Goal: Task Accomplishment & Management: Use online tool/utility

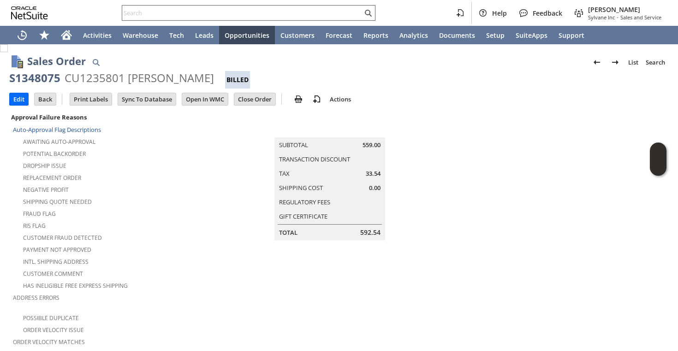
click at [209, 18] on input "text" at bounding box center [242, 12] width 240 height 11
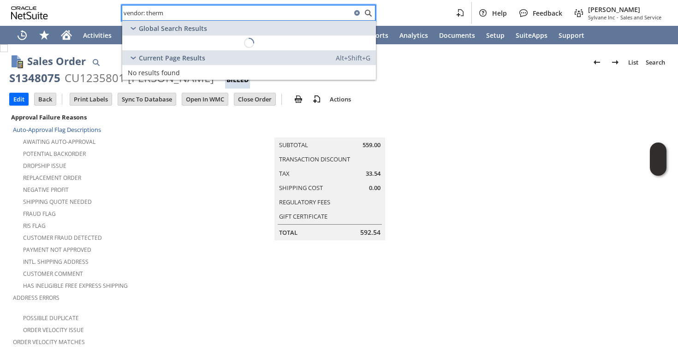
type input "vendor: therma"
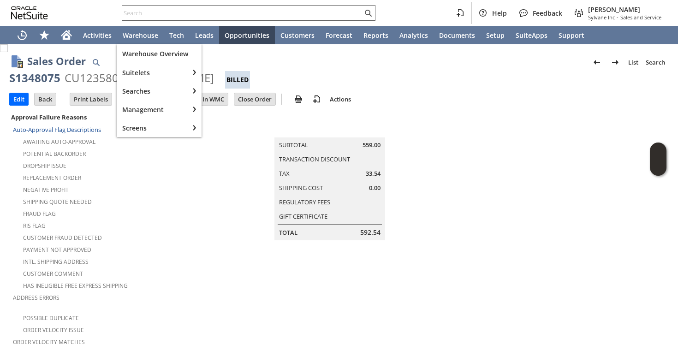
click at [162, 15] on input "text" at bounding box center [242, 12] width 240 height 11
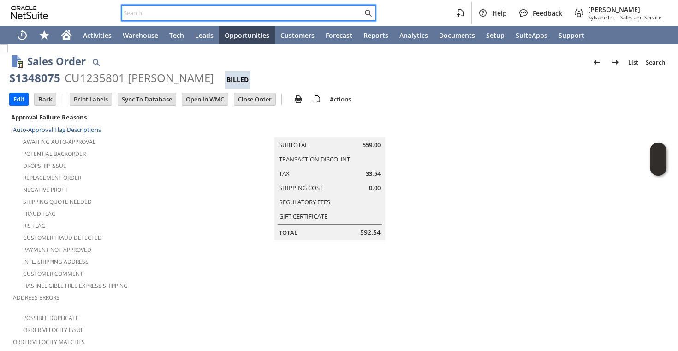
type input "n"
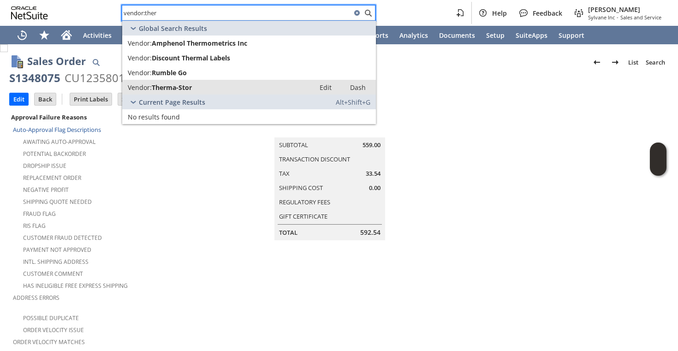
type input "vendor:ther"
click at [159, 86] on span "Therma-Stor" at bounding box center [172, 87] width 40 height 9
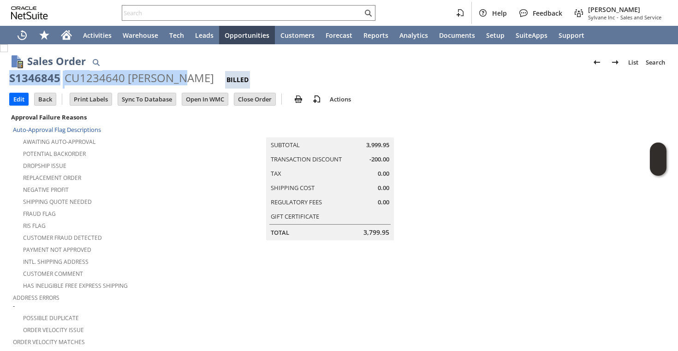
copy div "S1346845 CU1234640 [PERSON_NAME]"
click at [181, 83] on div "S1346845 CU1234640 [PERSON_NAME] Billed" at bounding box center [339, 80] width 660 height 18
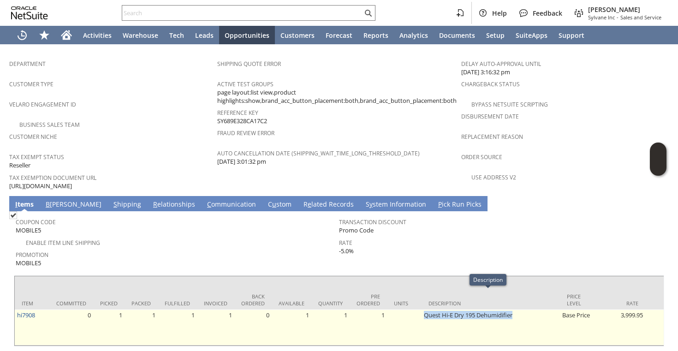
drag, startPoint x: 418, startPoint y: 296, endPoint x: 513, endPoint y: 296, distance: 95.1
copy tr "Quest Hi-E Dry 195 Dehumidifier"
click at [31, 311] on link "hi7908" at bounding box center [26, 315] width 18 height 8
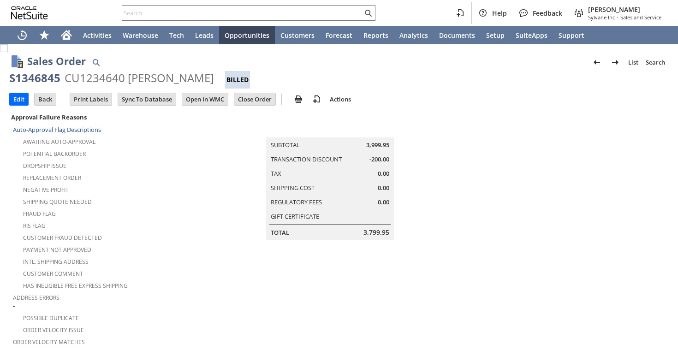
scroll to position [560, 0]
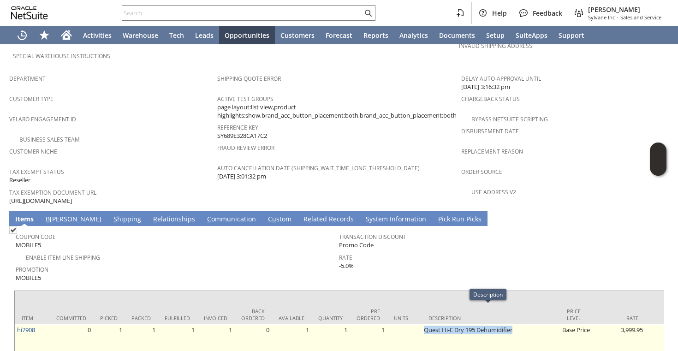
drag, startPoint x: 420, startPoint y: 313, endPoint x: 528, endPoint y: 313, distance: 107.5
click at [528, 324] on td "Quest Hi-E Dry 195 Dehumidifier" at bounding box center [491, 342] width 138 height 36
copy td "Quest Hi-E Dry 195 Dehumidifier"
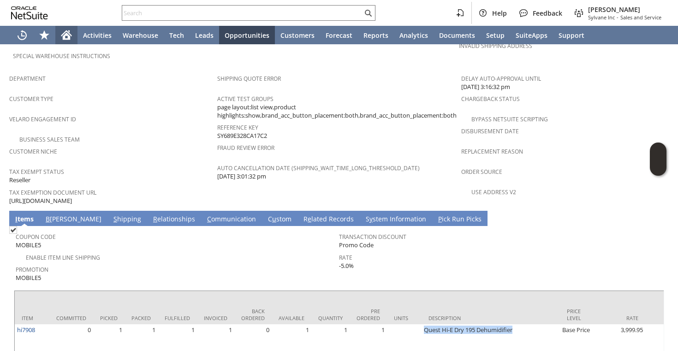
click at [66, 31] on icon "Home" at bounding box center [66, 33] width 11 height 6
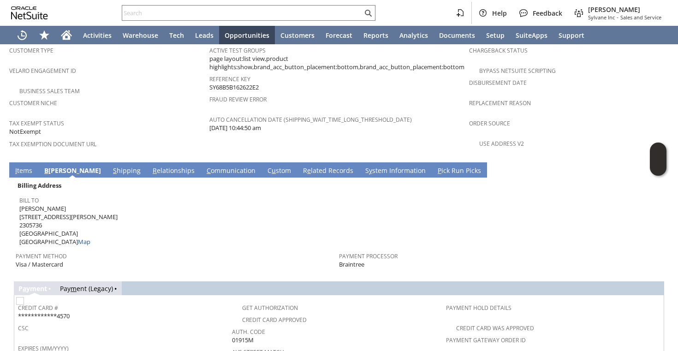
click at [21, 166] on link "I tems" at bounding box center [24, 171] width 22 height 10
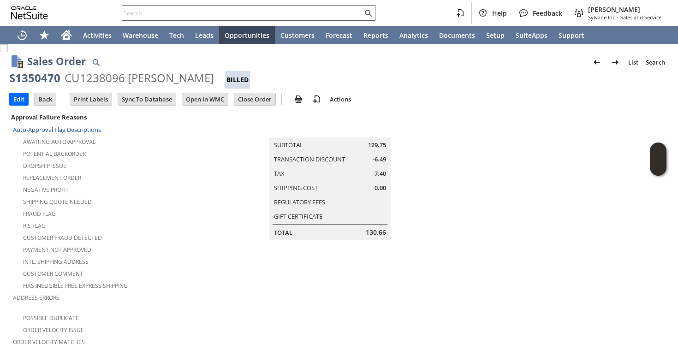
click at [241, 6] on div at bounding box center [249, 13] width 254 height 16
click at [239, 12] on input "text" at bounding box center [242, 12] width 240 height 11
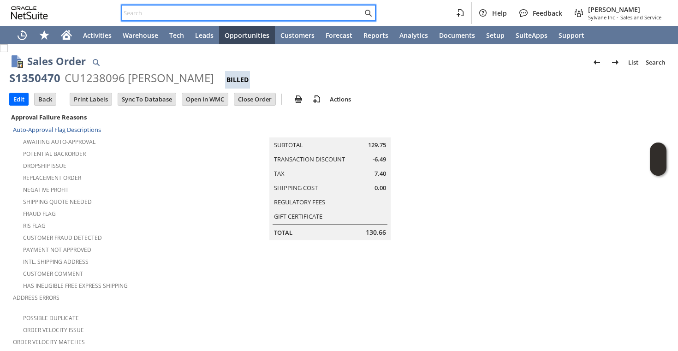
paste input "9077756910"
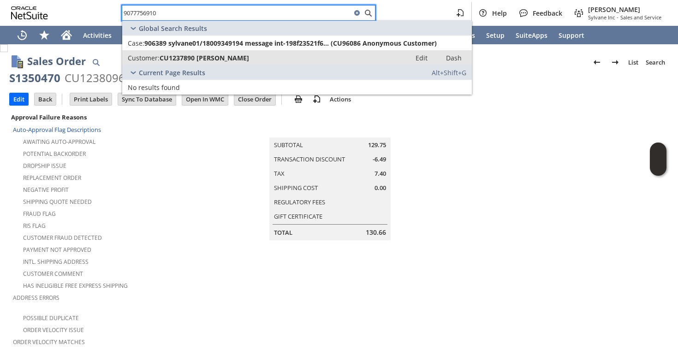
type input "9077756910"
click at [194, 56] on span "CU1237890 Elizabeth Erickson" at bounding box center [205, 58] width 90 height 9
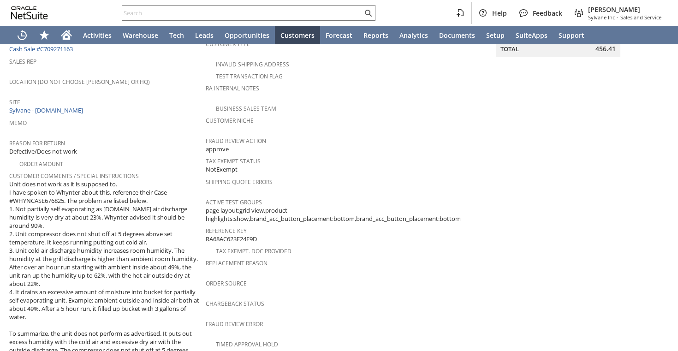
scroll to position [132, 0]
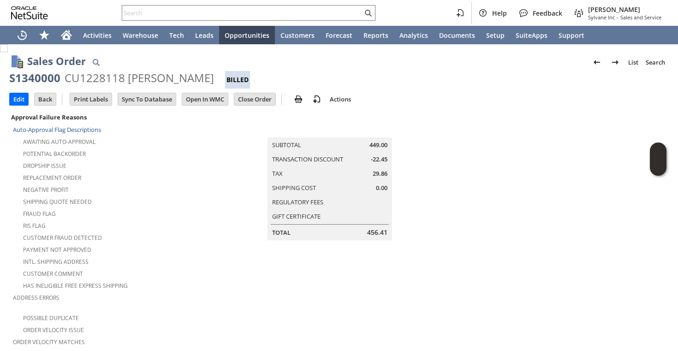
click at [93, 79] on div "CU1228118 Jameson L Riffle" at bounding box center [140, 78] width 150 height 15
copy div "CU1228118"
click at [104, 75] on div "CU1237828 Donna Modin" at bounding box center [140, 78] width 150 height 15
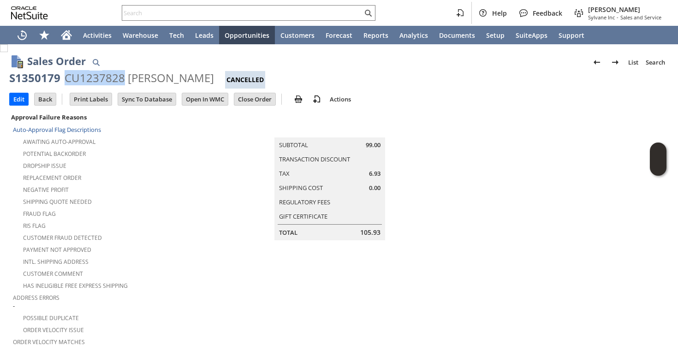
copy div "CU1237828"
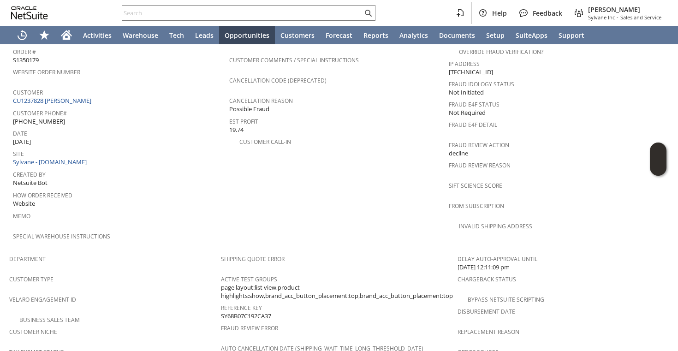
scroll to position [370, 0]
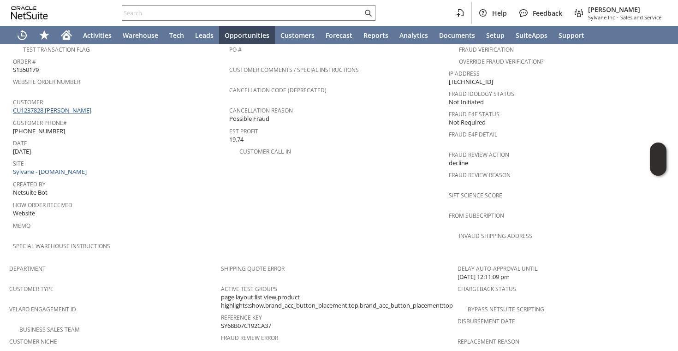
click at [71, 106] on link "CU1237828 Donna Modin" at bounding box center [53, 110] width 81 height 8
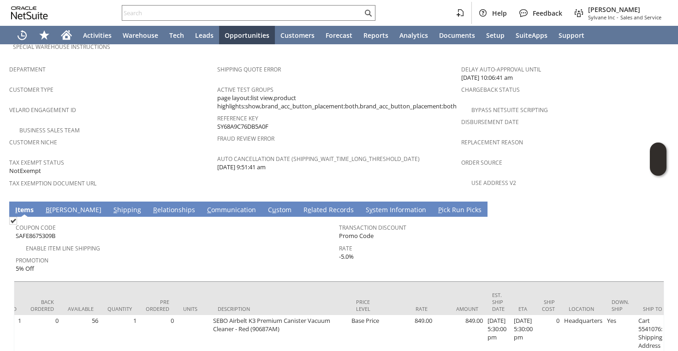
scroll to position [0, 120]
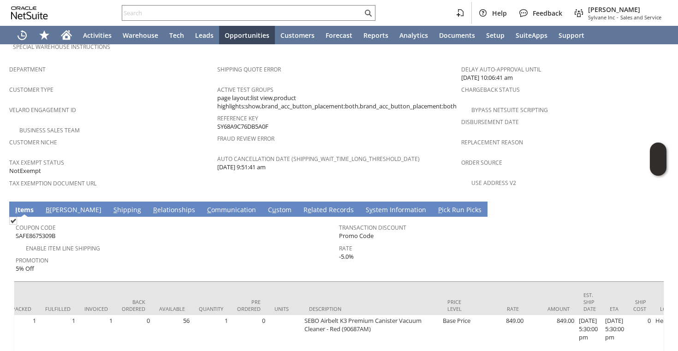
click at [114, 205] on span "S" at bounding box center [116, 209] width 4 height 9
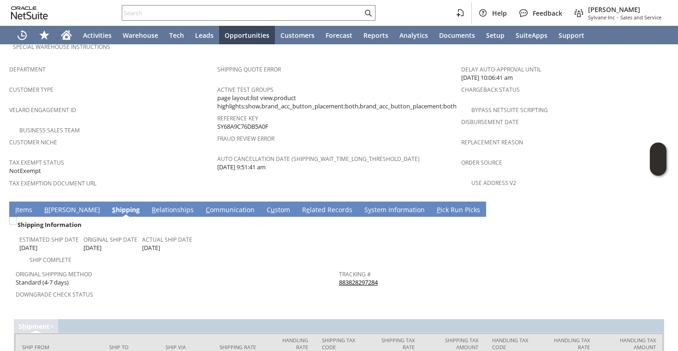
click at [370, 278] on link "883828297284" at bounding box center [358, 282] width 39 height 8
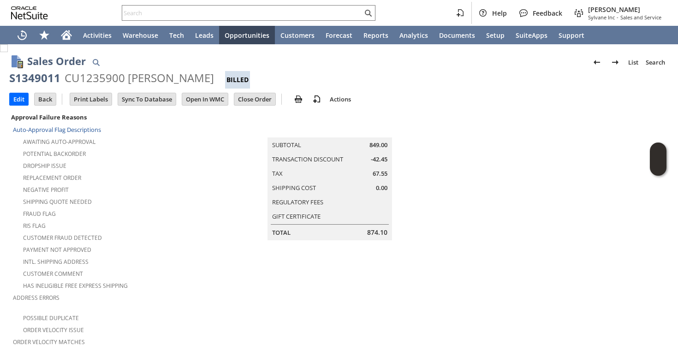
click at [100, 79] on div "CU1235900 Susan S Zheng" at bounding box center [140, 78] width 150 height 15
copy div "CU1235900"
click at [110, 79] on div "CU1235900 Susan S Zheng" at bounding box center [140, 78] width 150 height 15
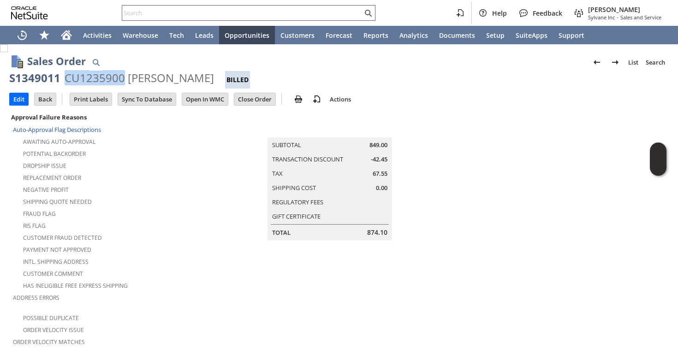
click at [229, 12] on input "text" at bounding box center [242, 12] width 240 height 11
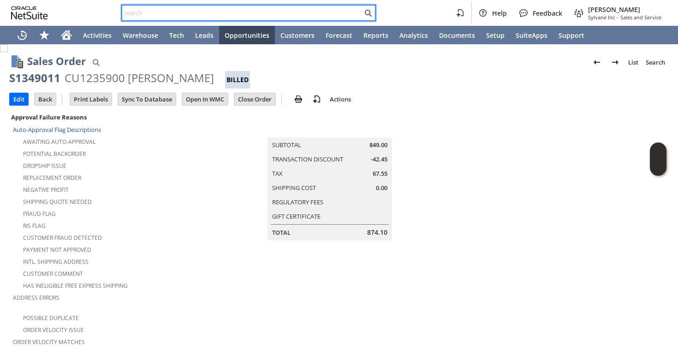
paste input "Jdeemer6666@gmail.com"
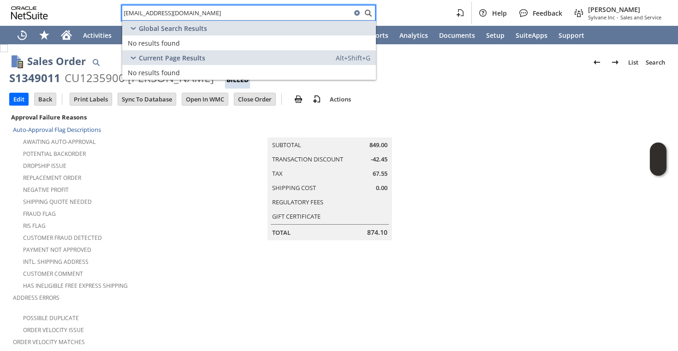
click at [279, 11] on input "Jdeemer6666@gmail.com" at bounding box center [236, 12] width 229 height 11
paste input "roarkje"
paste input "dberini@ao"
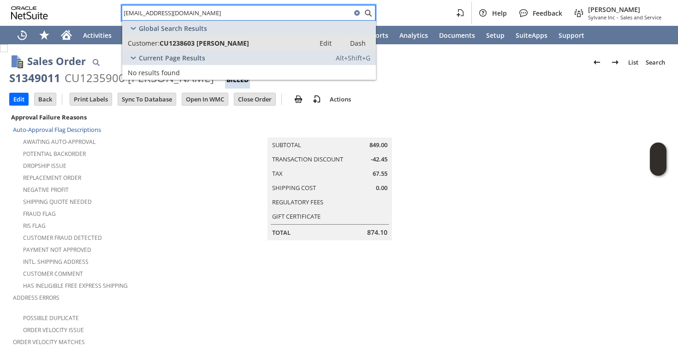
click at [245, 39] on div "Customer: CU1238603 Dario Berini" at bounding box center [219, 43] width 182 height 9
click at [233, 188] on td "Summary Subtotal 849.00 Transaction Discount -42.45 Tax 67.55 Shipping Cost 0.0…" at bounding box center [339, 175] width 244 height 129
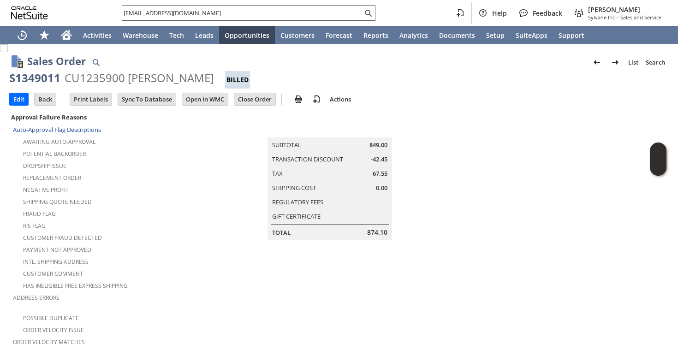
click at [253, 6] on div "dberini@aol.com" at bounding box center [249, 13] width 254 height 16
click at [253, 12] on input "dberini@aol.com" at bounding box center [242, 12] width 240 height 11
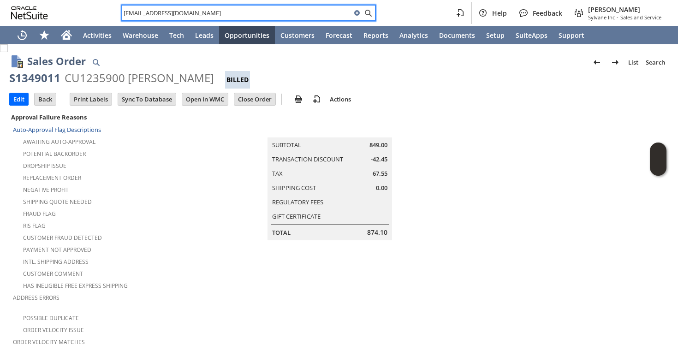
click at [253, 12] on input "dberini@aol.com" at bounding box center [236, 12] width 229 height 11
paste input "paul baizman"
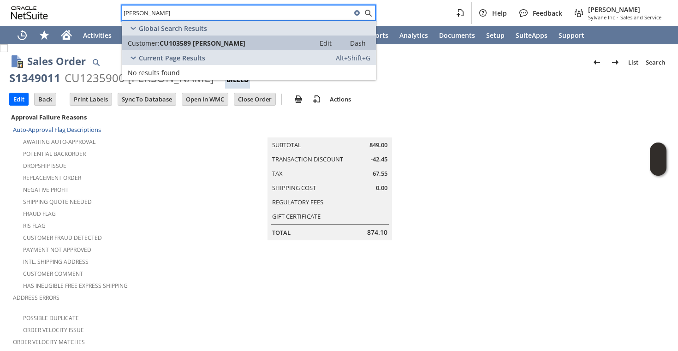
type input "paul baizman"
click at [221, 40] on span "CU103589 Paul Baizman" at bounding box center [203, 43] width 86 height 9
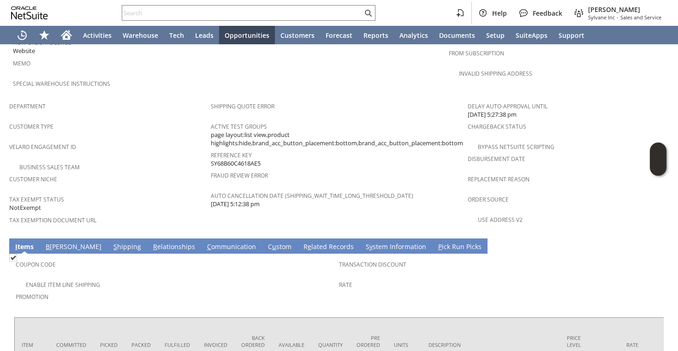
scroll to position [485, 0]
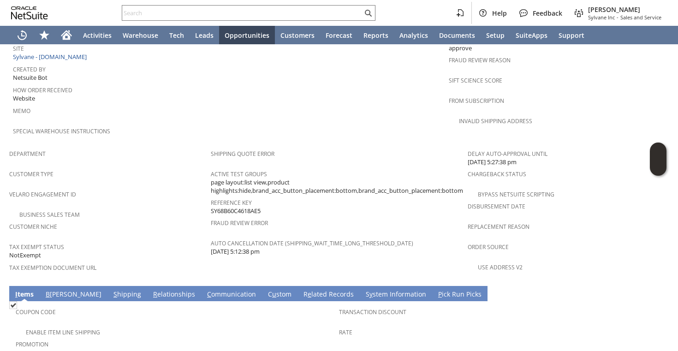
click at [205, 290] on link "C ommunication" at bounding box center [232, 295] width 54 height 10
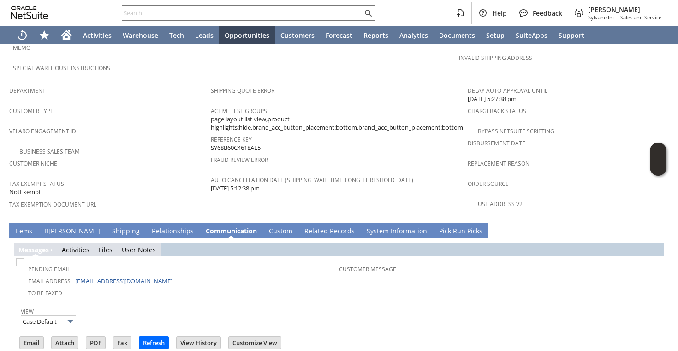
scroll to position [556, 0]
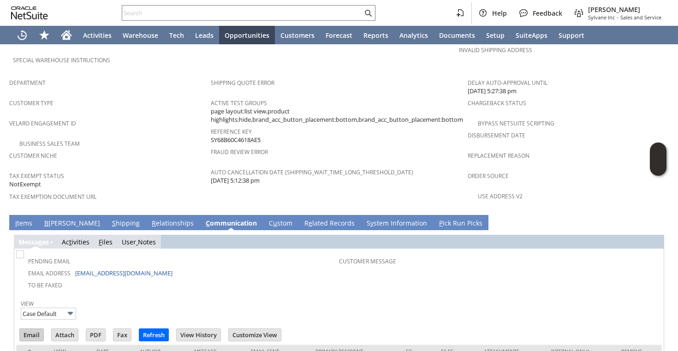
click at [37, 329] on input "Email" at bounding box center [32, 335] width 24 height 12
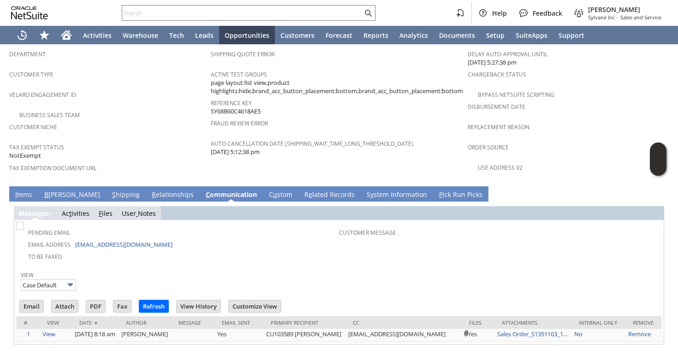
scroll to position [0, 0]
click at [202, 10] on input "text" at bounding box center [242, 12] width 240 height 11
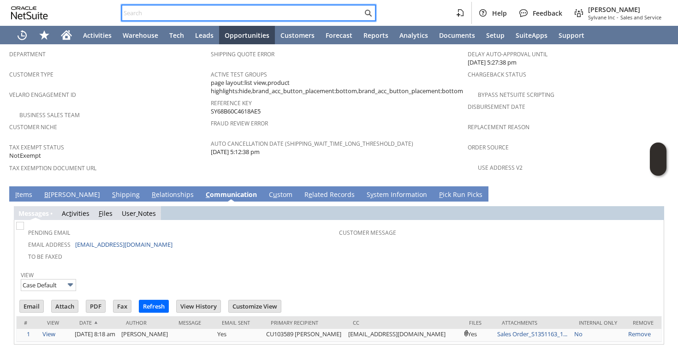
paste input "SY68B42173135D3"
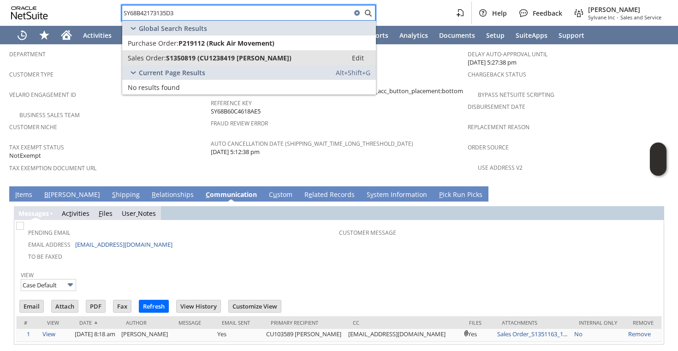
type input "SY68B42173135D3"
click at [178, 54] on span "S1350819 (CU1238419 Brandon Burton)" at bounding box center [229, 58] width 126 height 9
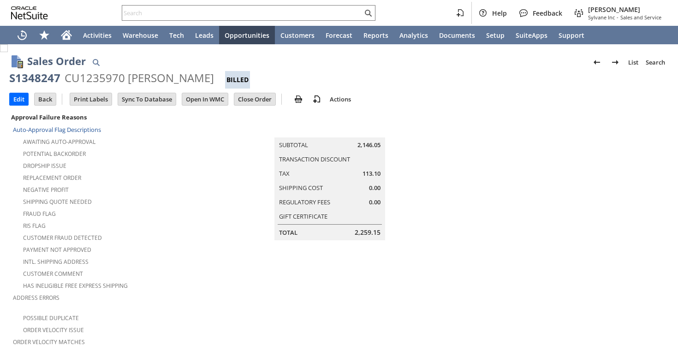
scroll to position [584, 0]
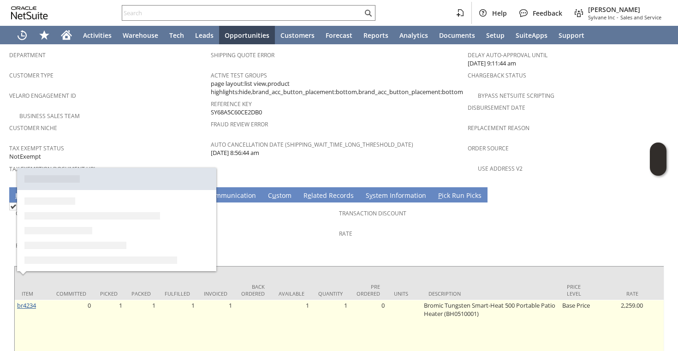
click at [23, 301] on link "br4234" at bounding box center [26, 305] width 19 height 8
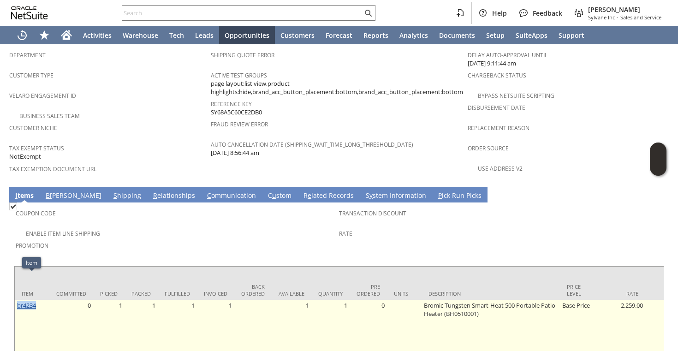
drag, startPoint x: 48, startPoint y: 283, endPoint x: 19, endPoint y: 276, distance: 29.9
click at [19, 300] on td "br4234" at bounding box center [32, 330] width 35 height 61
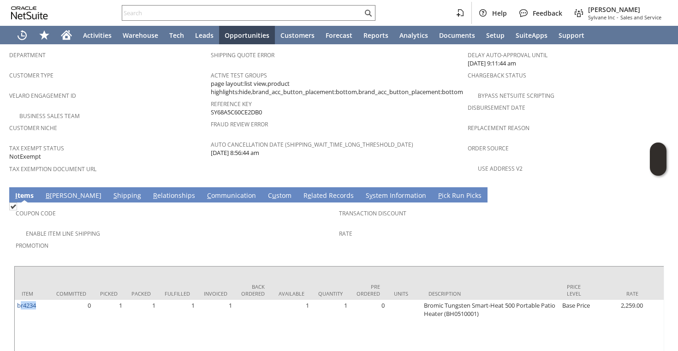
click at [202, 69] on div "Customer Type" at bounding box center [107, 78] width 197 height 19
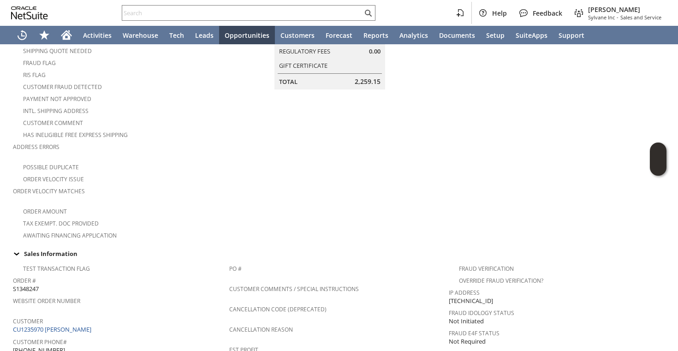
scroll to position [0, 0]
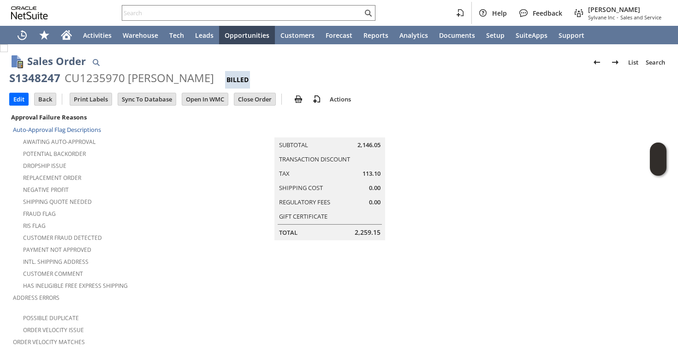
click at [80, 75] on div "CU1235970 susan L DeSantis" at bounding box center [140, 78] width 150 height 15
copy div "CU1235970"
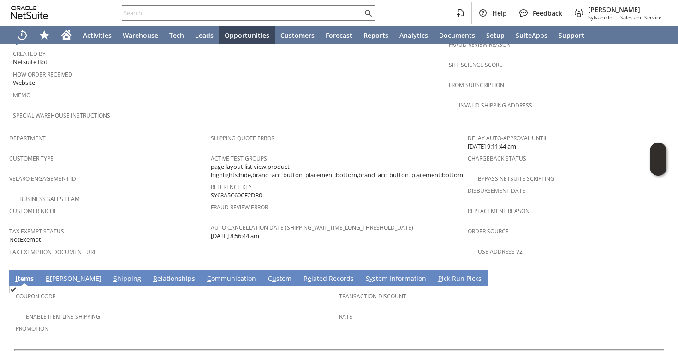
scroll to position [601, 0]
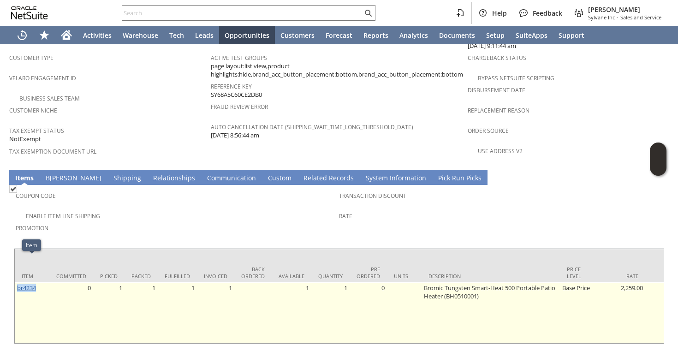
drag, startPoint x: 41, startPoint y: 262, endPoint x: 18, endPoint y: 261, distance: 22.6
click at [18, 282] on td "br4234" at bounding box center [32, 312] width 35 height 61
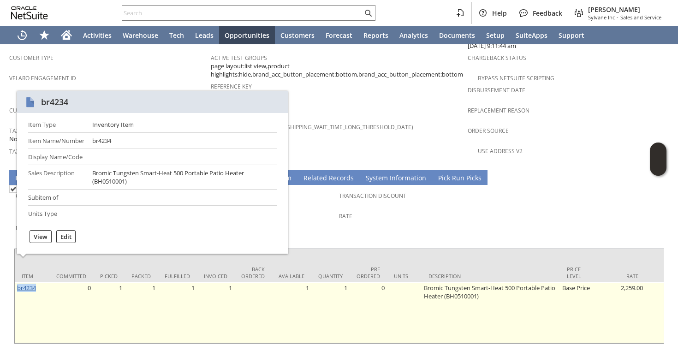
copy link "br4234"
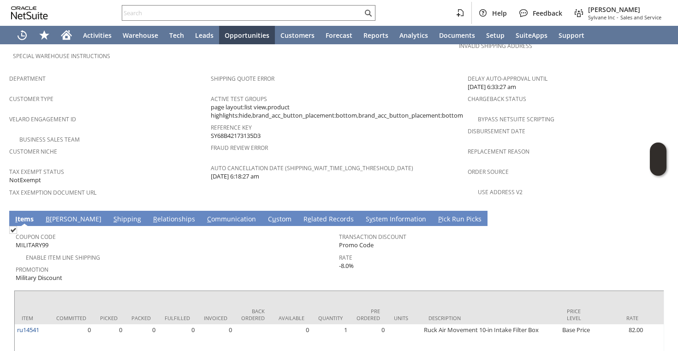
scroll to position [585, 0]
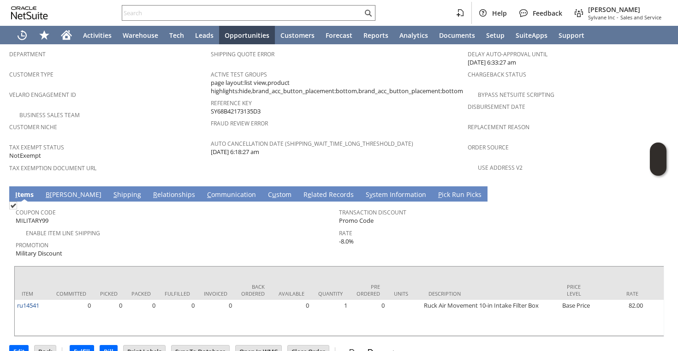
click at [111, 190] on link "S hipping" at bounding box center [127, 195] width 32 height 10
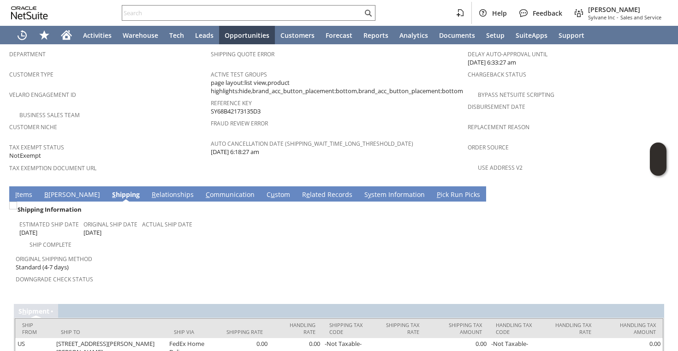
scroll to position [598, 0]
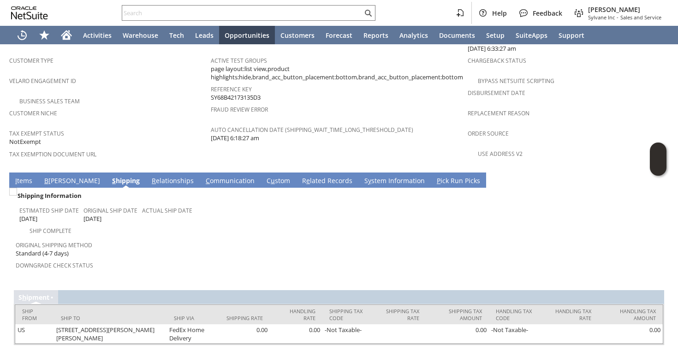
click at [25, 176] on link "I tems" at bounding box center [24, 181] width 22 height 10
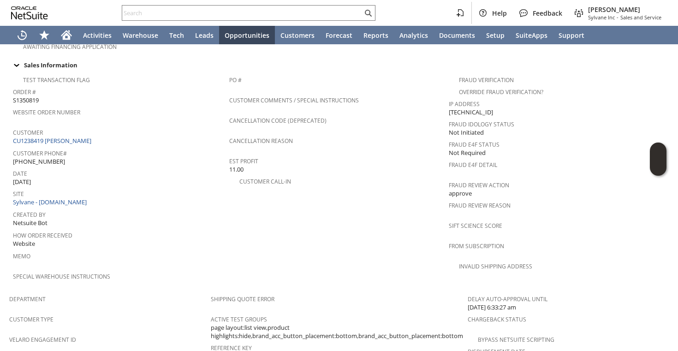
scroll to position [0, 0]
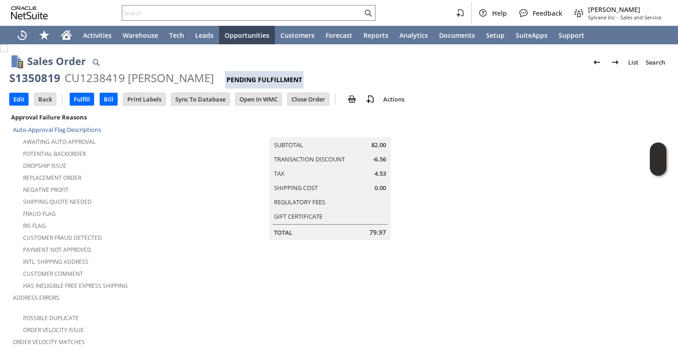
click at [95, 78] on div "CU1238419 [PERSON_NAME]" at bounding box center [140, 78] width 150 height 15
copy div "CU1238419"
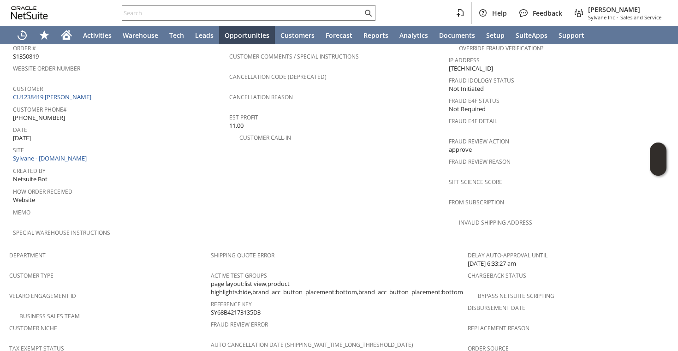
scroll to position [311, 0]
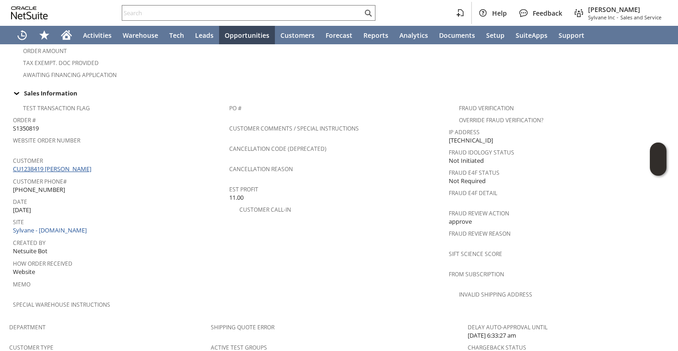
click at [65, 165] on link "CU1238419 [PERSON_NAME]" at bounding box center [53, 169] width 81 height 8
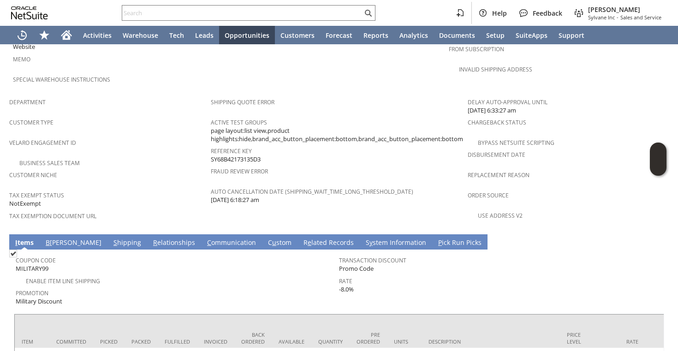
scroll to position [585, 0]
